Goal: Transaction & Acquisition: Book appointment/travel/reservation

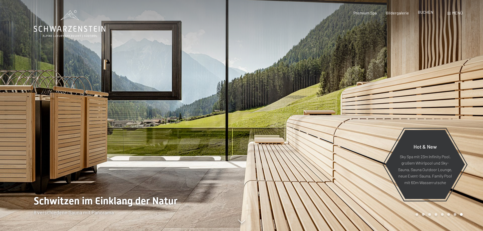
click at [425, 13] on span "BUCHEN" at bounding box center [425, 12] width 15 height 5
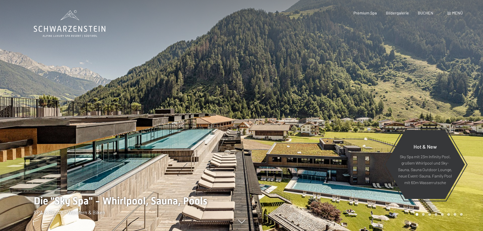
click at [460, 10] on div "Menü" at bounding box center [455, 13] width 15 height 6
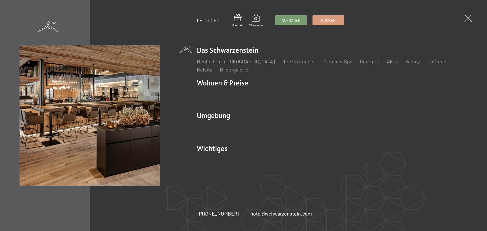
click at [207, 20] on link "IT" at bounding box center [208, 21] width 4 height 6
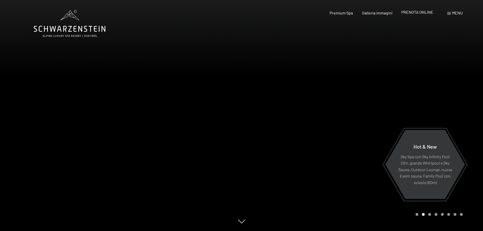
click at [412, 11] on span "PRENOTA ONLINE" at bounding box center [418, 12] width 32 height 5
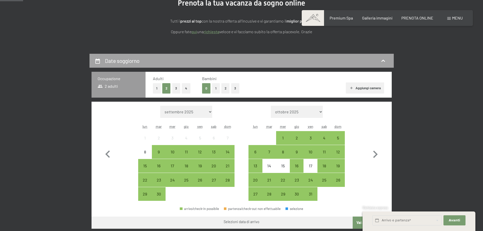
scroll to position [102, 0]
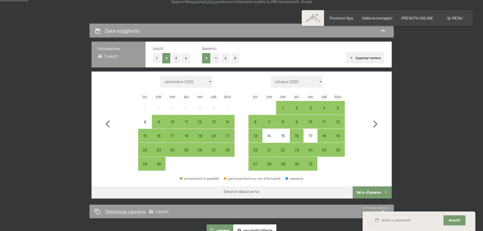
click at [229, 56] on button "2" at bounding box center [226, 58] width 8 height 10
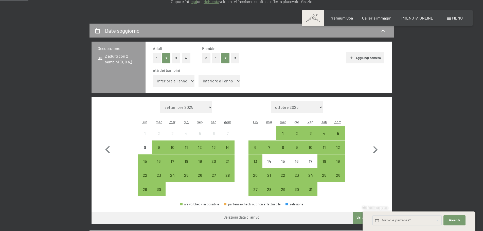
click at [179, 80] on select "inferiore a 1 anno 1 anno 2 anni 3 anni 4 anni 5 anni 6 anni 7 anni 8 anni 9 an…" at bounding box center [174, 81] width 42 height 12
select select "2"
click at [153, 75] on select "inferiore a 1 anno 1 anno 2 anni 3 anni 4 anni 5 anni 6 anni 7 anni 8 anni 9 an…" at bounding box center [174, 81] width 42 height 12
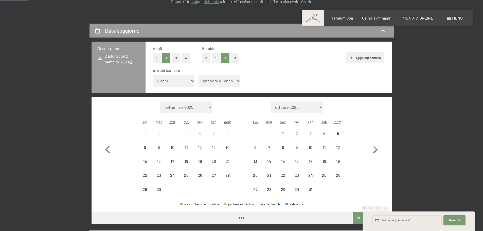
click at [210, 82] on select "inferiore a 1 anno 1 anno 2 anni 3 anni 4 anni 5 anni 6 anni 7 anni 8 anni 9 an…" at bounding box center [220, 81] width 42 height 12
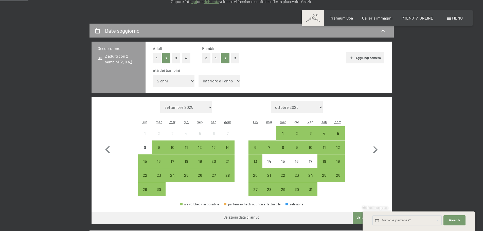
select select "9"
click at [199, 75] on select "inferiore a 1 anno 1 anno 2 anni 3 anni 4 anni 5 anni 6 anni 7 anni 8 anni 9 an…" at bounding box center [220, 81] width 42 height 12
click at [370, 150] on icon "button" at bounding box center [375, 150] width 15 height 15
select select "[DATE]"
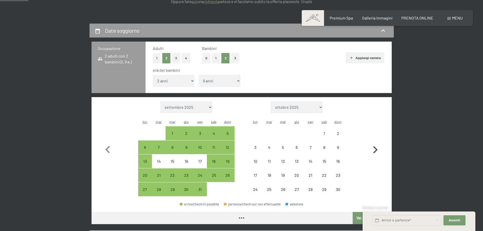
select select "[DATE]"
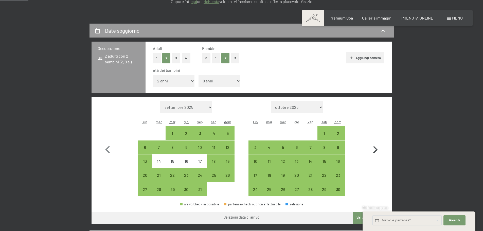
click at [378, 150] on icon "button" at bounding box center [375, 150] width 15 height 15
select select "[DATE]"
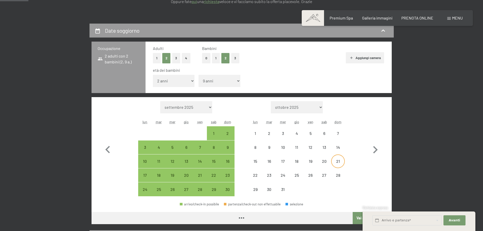
select select "[DATE]"
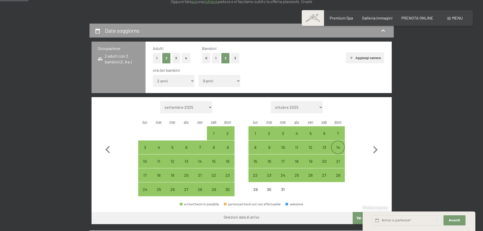
click at [336, 147] on div "14" at bounding box center [338, 151] width 13 height 13
select select "[DATE]"
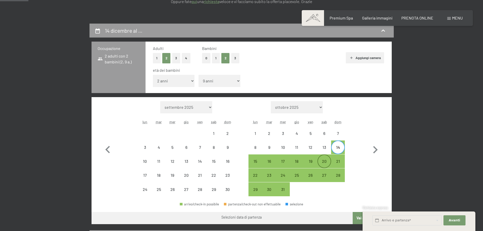
click at [325, 161] on div "20" at bounding box center [324, 165] width 13 height 13
select select "[DATE]"
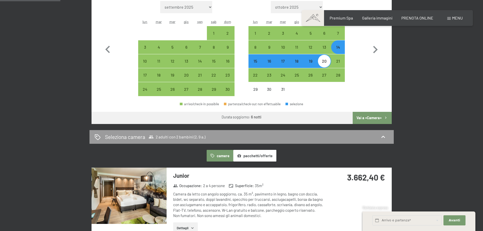
scroll to position [203, 0]
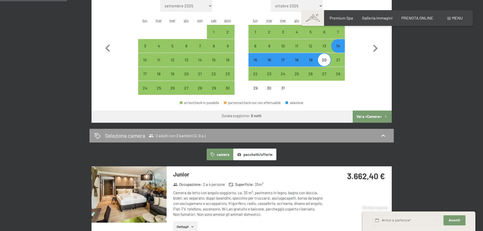
click at [371, 117] on button "Vai a «Camera»" at bounding box center [372, 117] width 39 height 12
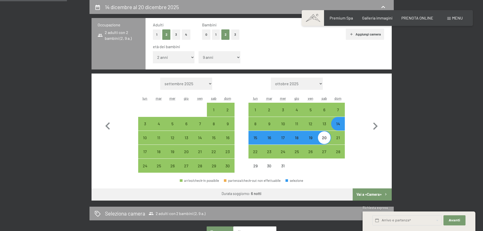
select select "[DATE]"
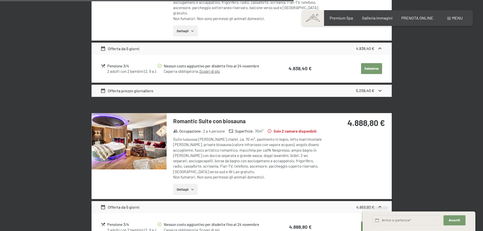
scroll to position [861, 0]
